Goal: Communication & Community: Answer question/provide support

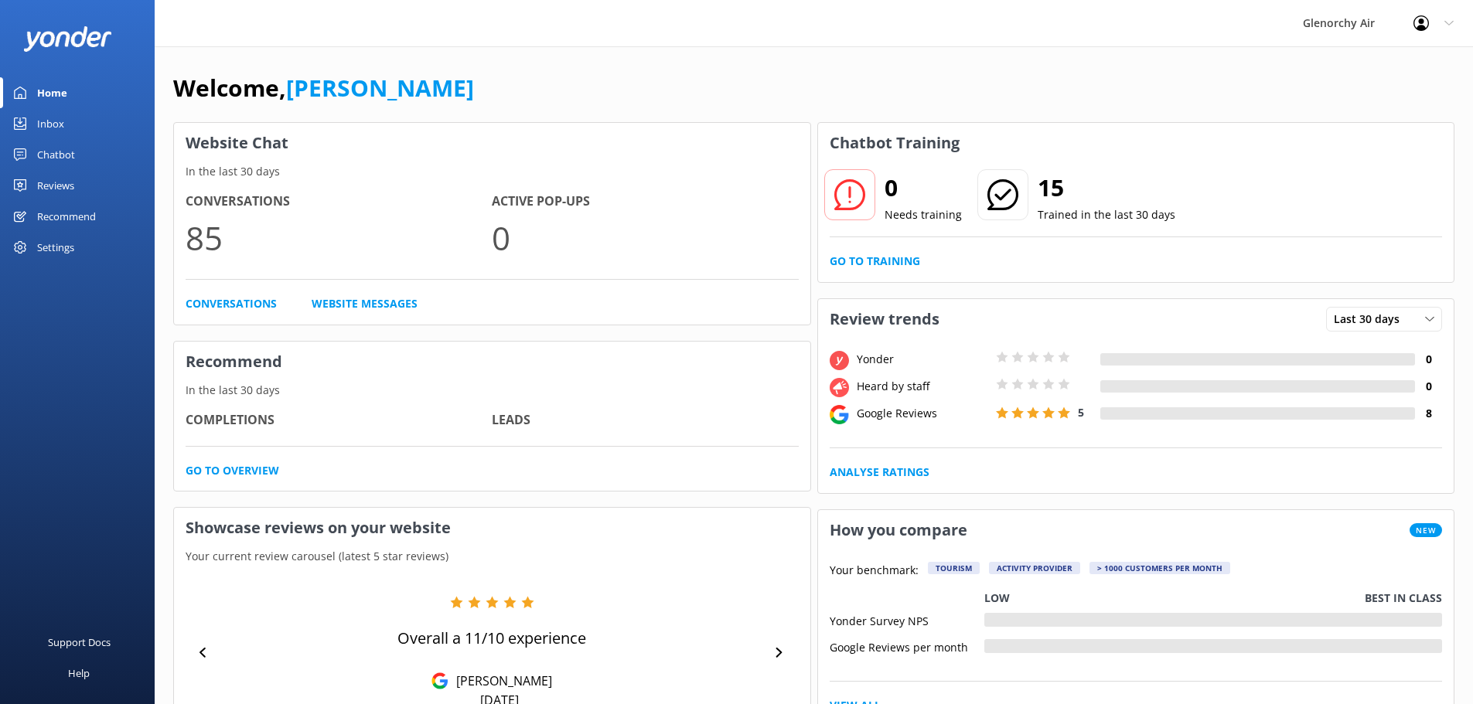
click at [53, 127] on div "Inbox" at bounding box center [50, 123] width 27 height 31
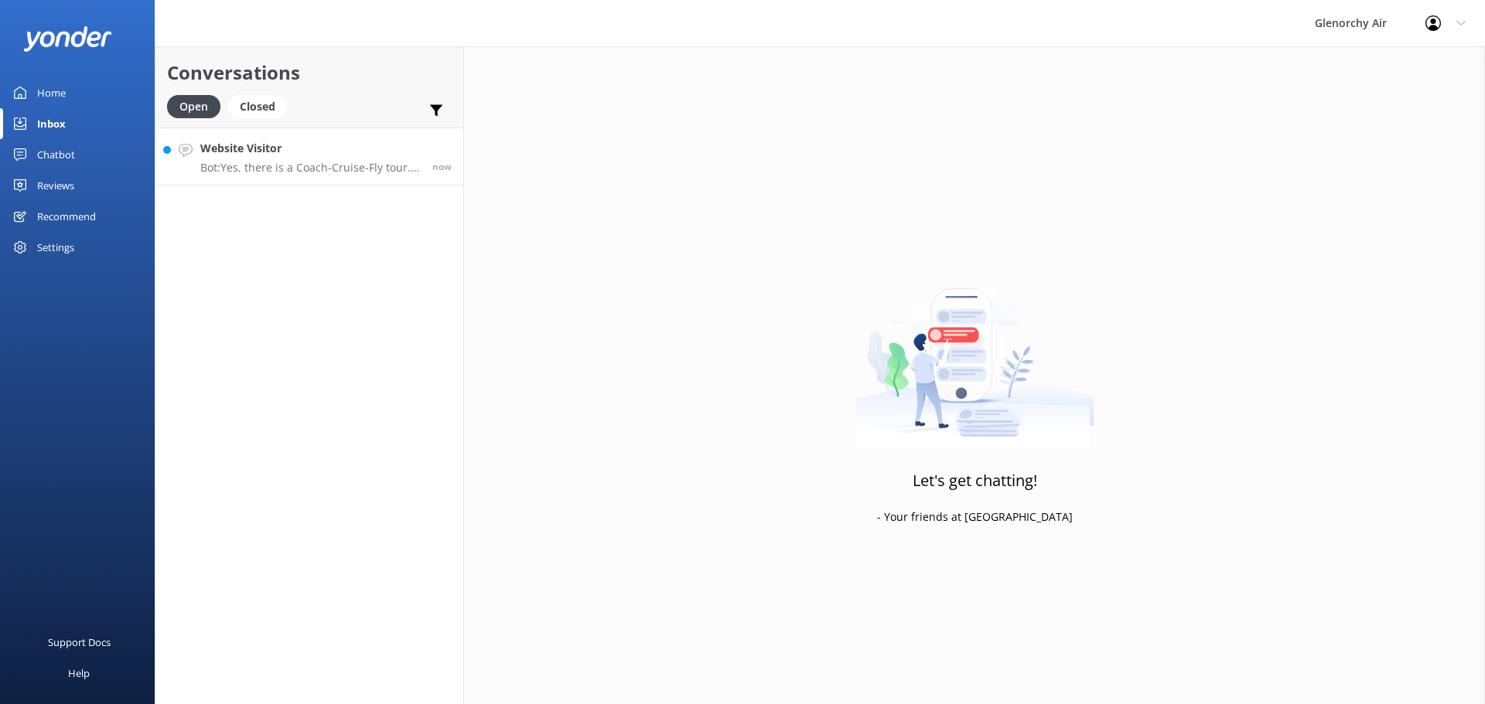
click at [339, 175] on link "Website Visitor Bot: Yes, there is a Coach-Cruise-Fly tour. The coach used for …" at bounding box center [309, 157] width 308 height 58
